Goal: Transaction & Acquisition: Purchase product/service

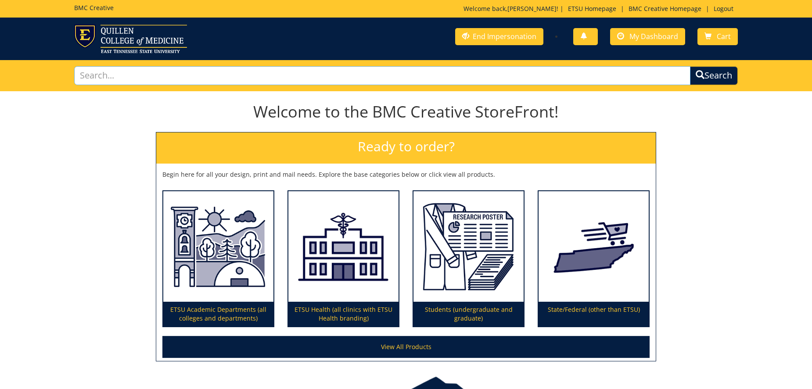
click at [408, 72] on input "text" at bounding box center [382, 75] width 616 height 19
type input "signage"
click at [690, 66] on button "Search" at bounding box center [714, 75] width 48 height 19
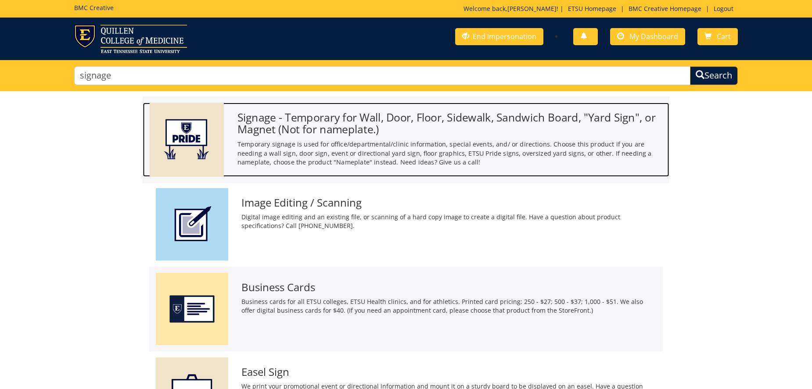
click at [369, 116] on h3 "Signage - Temporary for Wall, Door, Floor, Sidewalk, Sandwich Board, "Yard Sign…" at bounding box center [449, 123] width 425 height 24
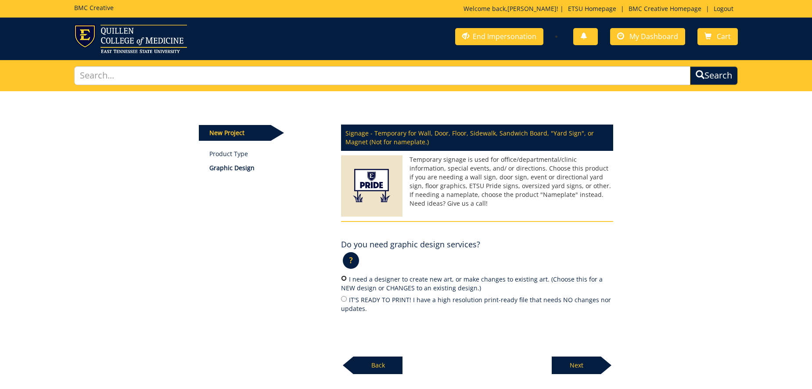
click at [344, 280] on input "I need a designer to create new art, or make changes to existing art. (Choose t…" at bounding box center [344, 279] width 6 height 6
radio input "true"
click at [580, 365] on p "Next" at bounding box center [575, 366] width 49 height 18
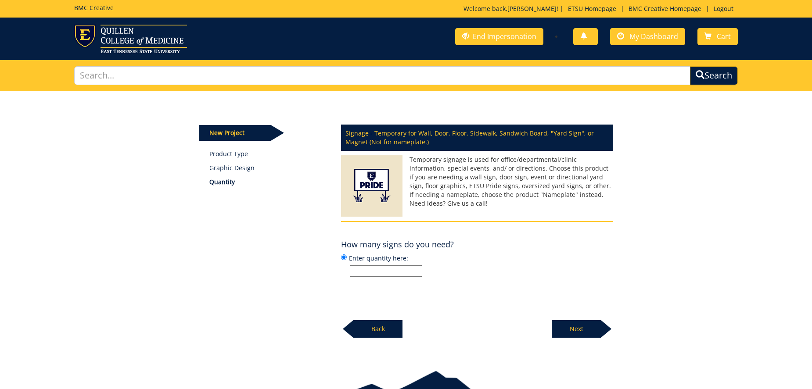
click at [370, 275] on input "Enter quantity here:" at bounding box center [386, 270] width 72 height 11
type input "1"
click at [575, 328] on p "Next" at bounding box center [575, 329] width 49 height 18
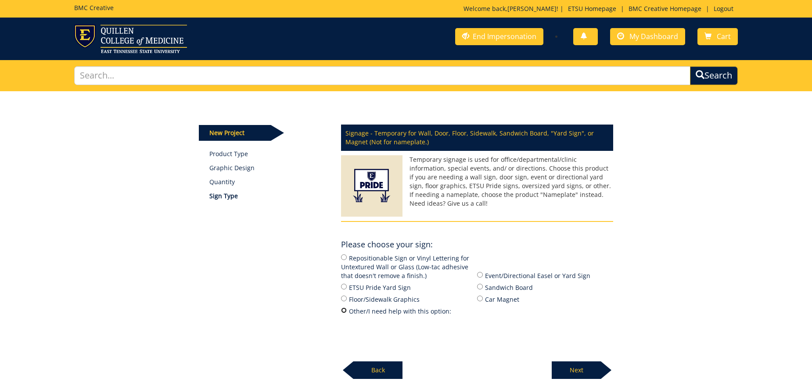
click at [343, 313] on input "Other/I need help with this option:" at bounding box center [344, 311] width 6 height 6
radio input "true"
click at [577, 365] on p "Next" at bounding box center [575, 371] width 49 height 18
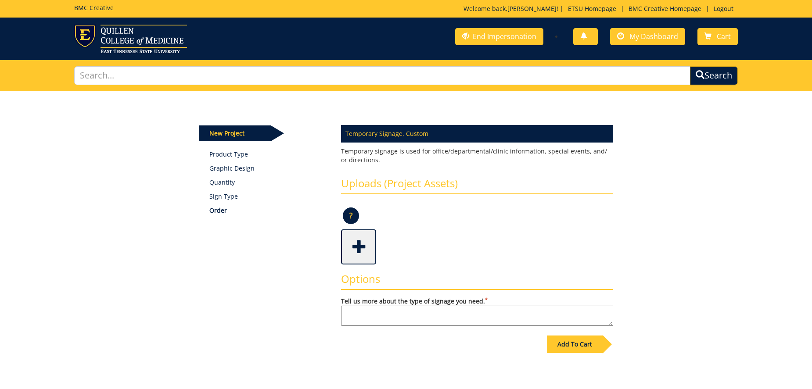
click at [371, 315] on textarea "Tell us more about the type of signage you need. *" at bounding box center [477, 316] width 272 height 20
paste textarea "Wall graphic to be placed in existing floating acrylic wall frame. Add elements…"
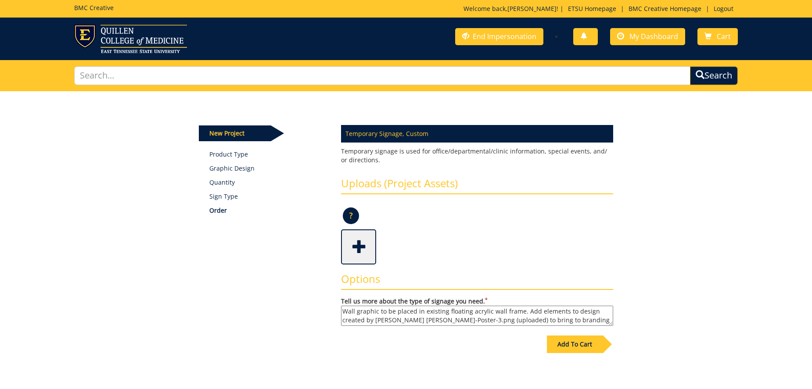
scroll to position [7, 0]
type textarea "Wall graphic to be placed in existing floating acrylic wall frame. Add elements…"
click at [566, 340] on div "Add To Cart" at bounding box center [575, 345] width 56 height 18
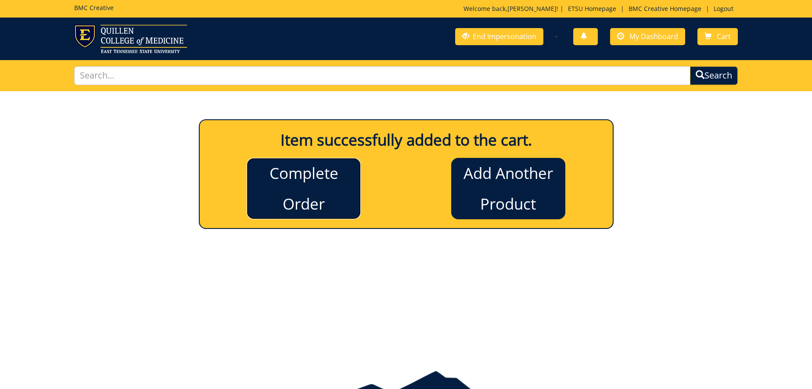
click at [327, 194] on link "Complete Order" at bounding box center [304, 188] width 114 height 61
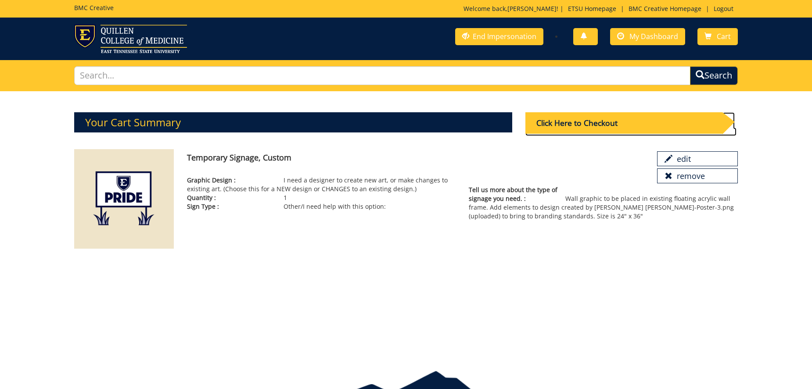
click at [568, 123] on div "Click Here to Checkout" at bounding box center [623, 122] width 197 height 21
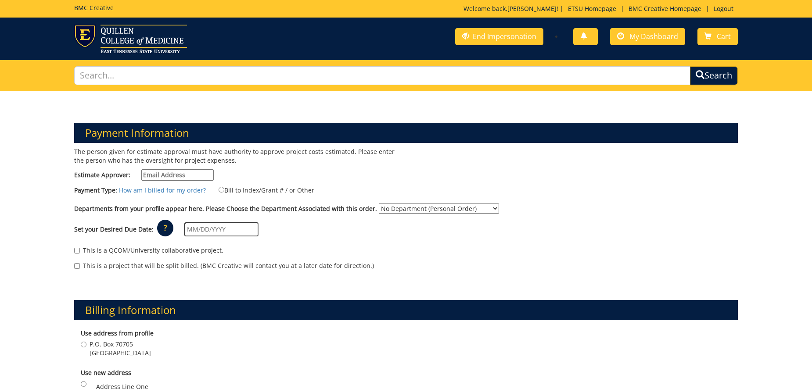
click at [193, 174] on input "Estimate Approver:" at bounding box center [177, 174] width 72 height 11
paste input "maturo@etsu.edu"
type input "maturo@etsu.edu"
click at [218, 192] on label "Bill to Index/Grant # / or Other" at bounding box center [261, 190] width 107 height 10
click at [218, 192] on input "Bill to Index/Grant # / or Other" at bounding box center [221, 190] width 6 height 6
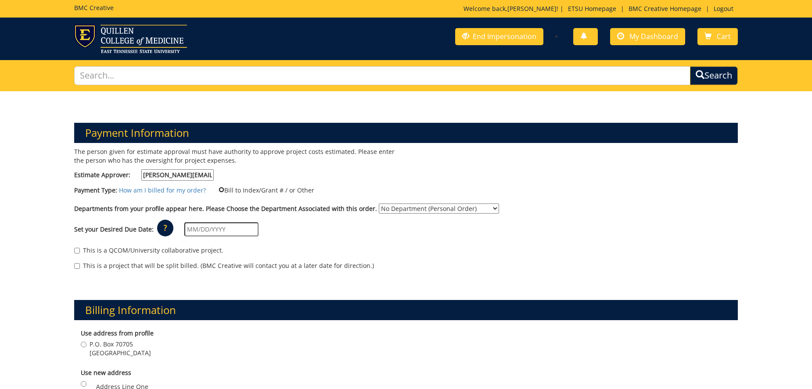
radio input "true"
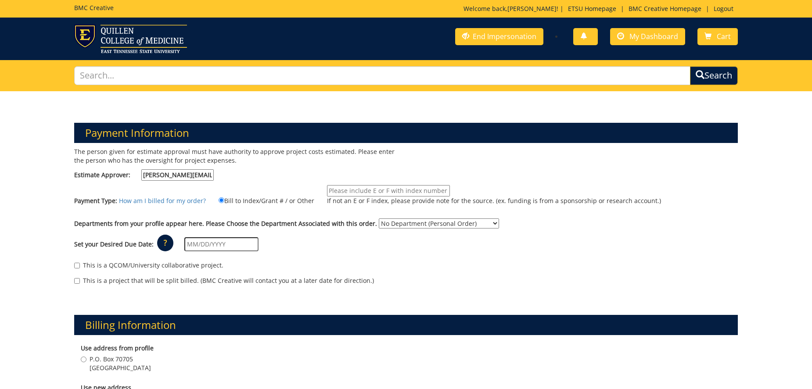
click at [356, 188] on input "If not an E or F index, please provide note for the source. (ex. funding is fro…" at bounding box center [388, 190] width 123 height 11
type input "TBA"
click at [388, 222] on select "No Department (Personal Order) Mary V. Jordan Center" at bounding box center [439, 223] width 120 height 10
select select "289"
click at [379, 218] on select "No Department (Personal Order) Mary V. Jordan Center" at bounding box center [439, 223] width 120 height 10
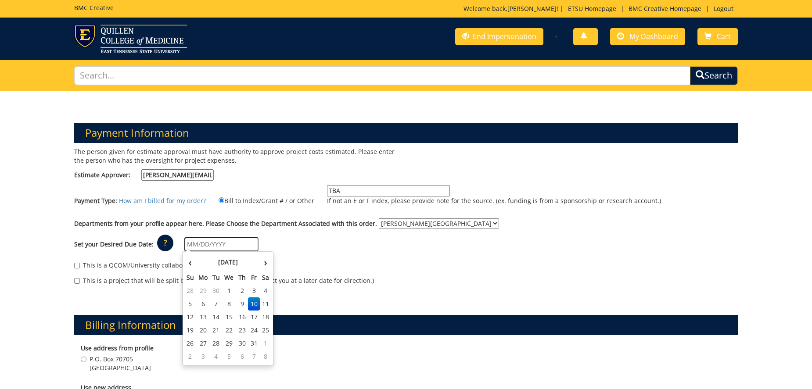
click at [218, 245] on input "text" at bounding box center [221, 244] width 74 height 14
click at [253, 315] on td "17" at bounding box center [254, 317] width 12 height 13
type input "[DATE]"
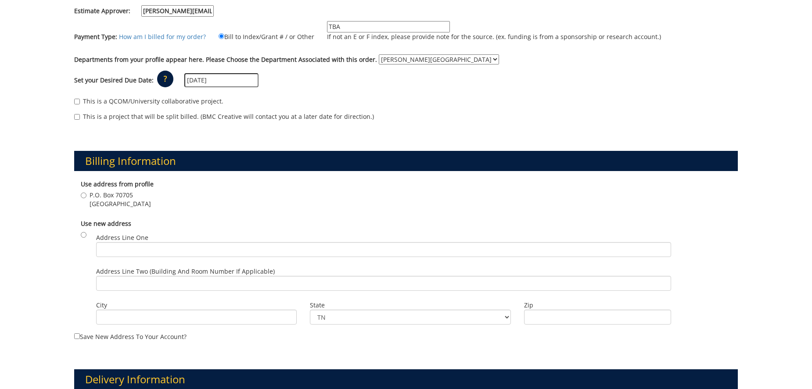
scroll to position [174, 0]
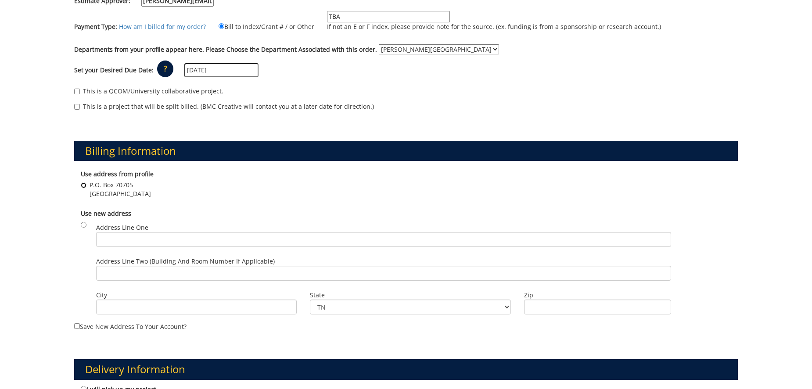
click at [85, 187] on input "P.O. Box 70705 Johnson City , TN 37614" at bounding box center [84, 186] width 6 height 6
radio input "true"
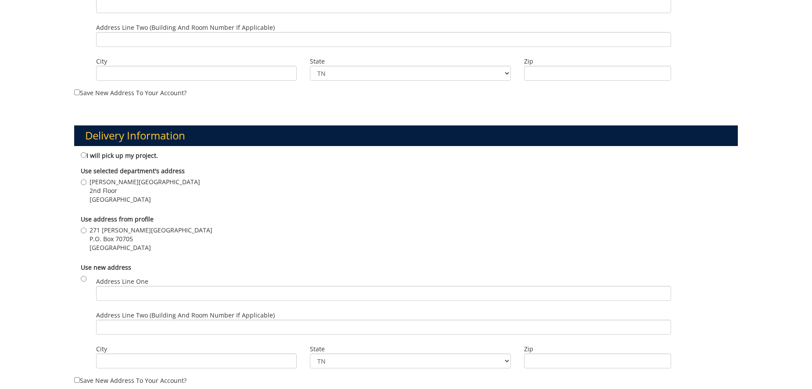
scroll to position [410, 0]
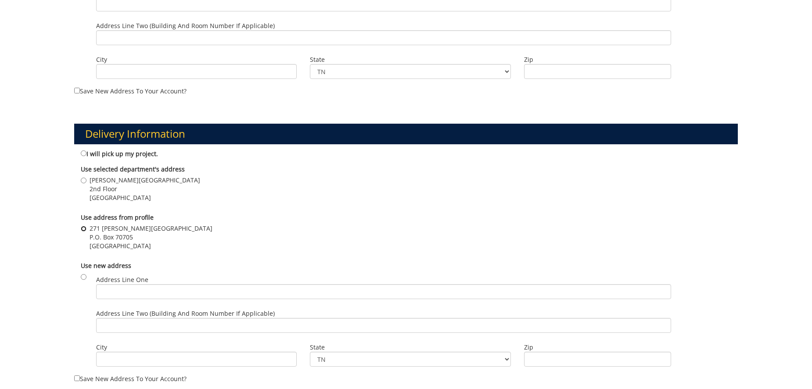
click at [85, 228] on input "271 D.P. Culp Student Center P.O. Box 70705 Johnson City , TN 37614" at bounding box center [84, 229] width 6 height 6
radio input "true"
click at [85, 179] on input "D.P. Culp Student Center 2nd Floor Johnson City , TN 37601" at bounding box center [84, 181] width 6 height 6
radio input "true"
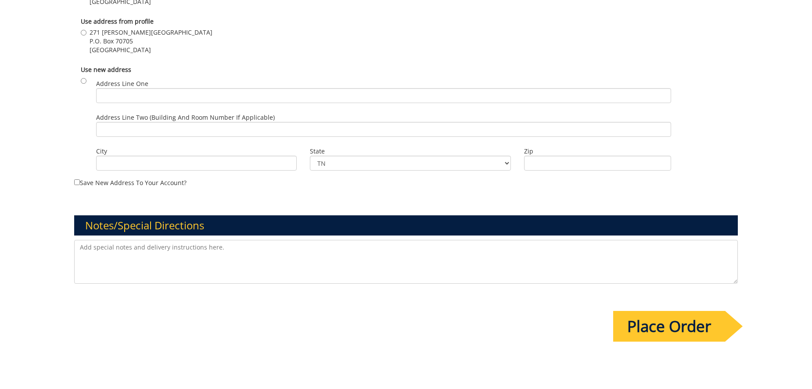
scroll to position [607, 0]
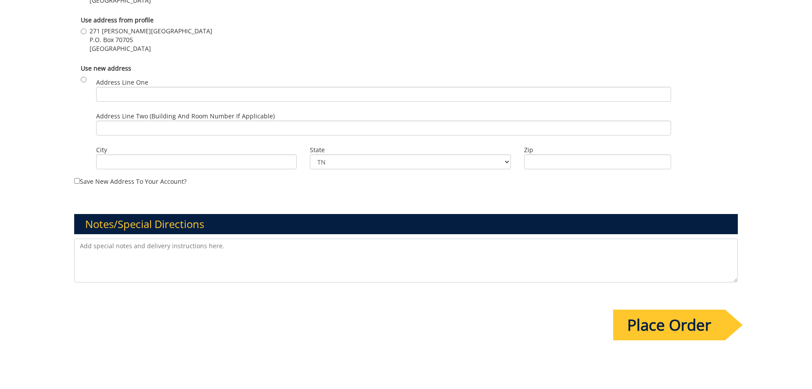
click at [79, 247] on textarea at bounding box center [405, 261] width 663 height 44
paste textarea "Entered on behalf of customer. JF The standing acrylic frame was previously app…"
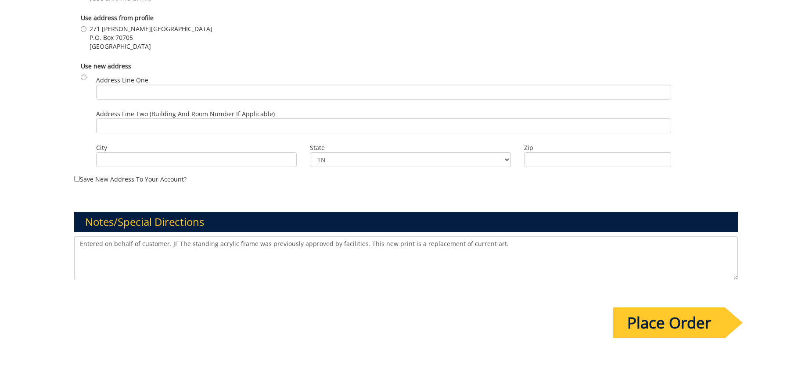
scroll to position [610, 0]
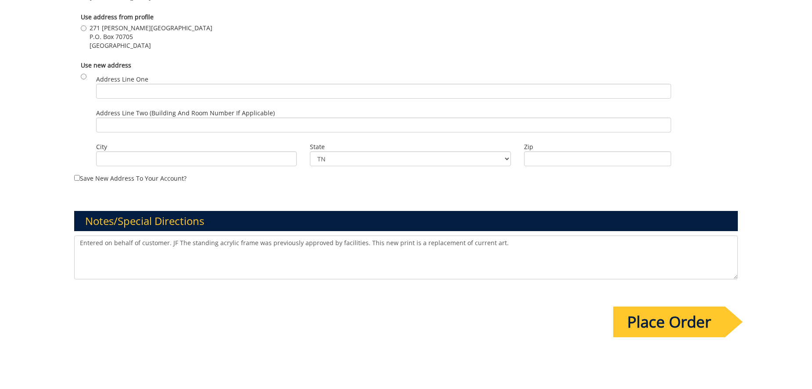
type textarea "Entered on behalf of customer. JF The standing acrylic frame was previously app…"
click at [658, 322] on input "Place Order" at bounding box center [669, 322] width 112 height 31
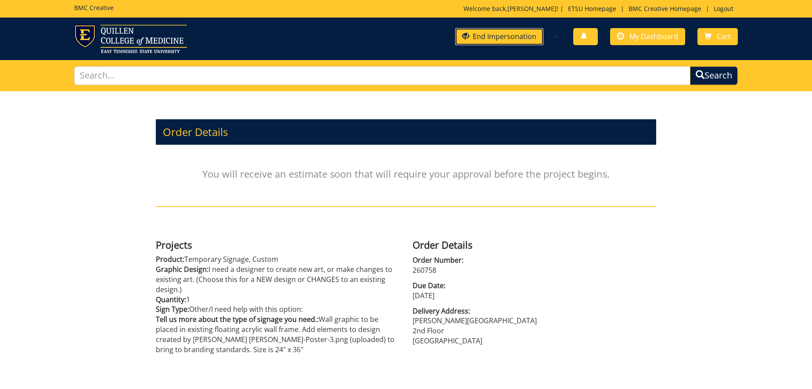
click at [505, 36] on link "End Impersonation" at bounding box center [499, 36] width 88 height 17
